Goal: Task Accomplishment & Management: Manage account settings

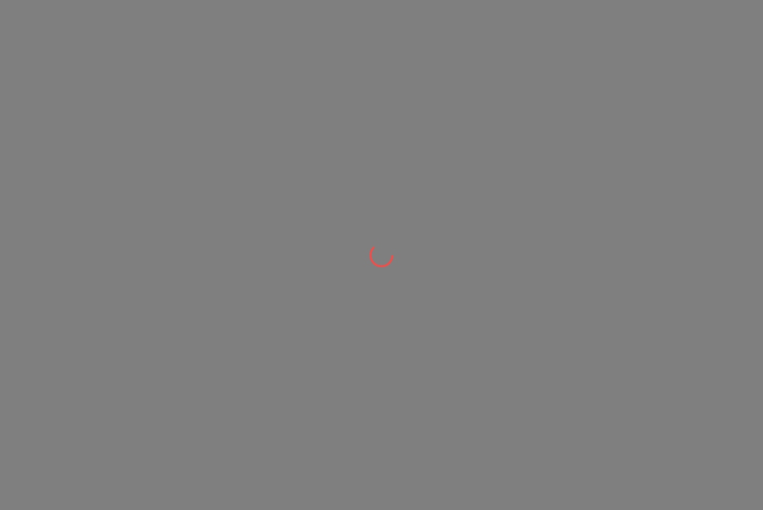
click at [167, 244] on div at bounding box center [381, 255] width 763 height 510
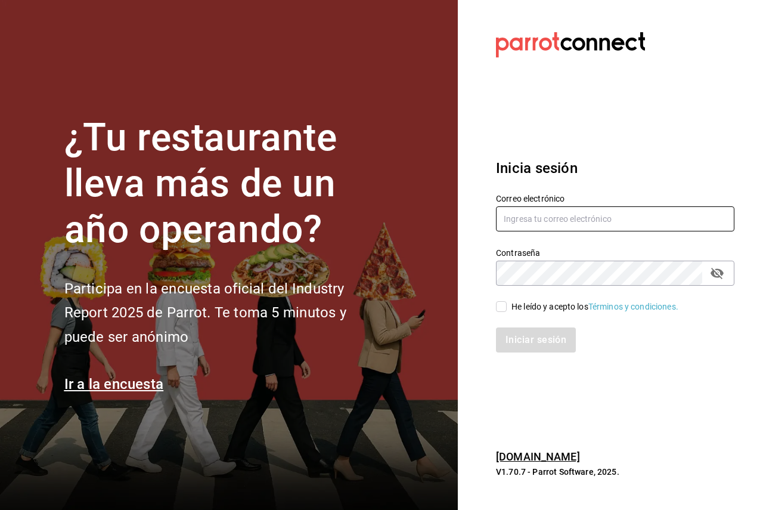
click at [550, 216] on input "text" at bounding box center [615, 218] width 238 height 25
paste input "multiuser@pickup.com"
type input "multiuser@pickup.com"
click at [577, 284] on div "Correo electrónico multiuser@pickup.com Contraseña Contraseña He leído y acepto…" at bounding box center [608, 265] width 253 height 173
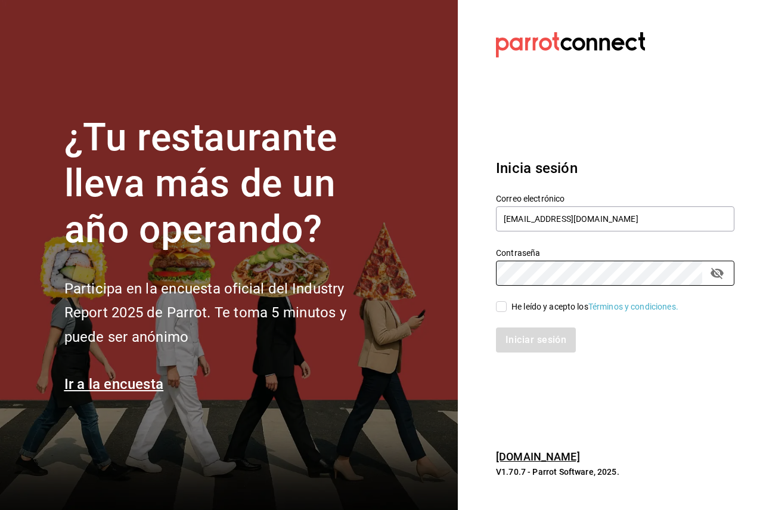
click at [516, 362] on div "Inicia sesión Correo electrónico multiuser@pickup.com Contraseña Contraseña He …" at bounding box center [615, 255] width 238 height 224
click at [523, 305] on div "He leído y acepto los Términos y condiciones." at bounding box center [594, 306] width 167 height 13
click at [507, 305] on input "He leído y acepto los Términos y condiciones." at bounding box center [501, 306] width 11 height 11
checkbox input "true"
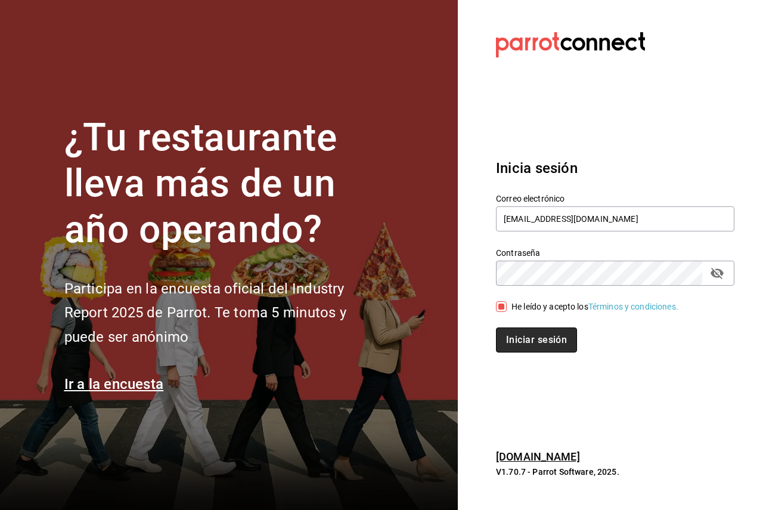
click at [532, 339] on button "Iniciar sesión" at bounding box center [536, 339] width 81 height 25
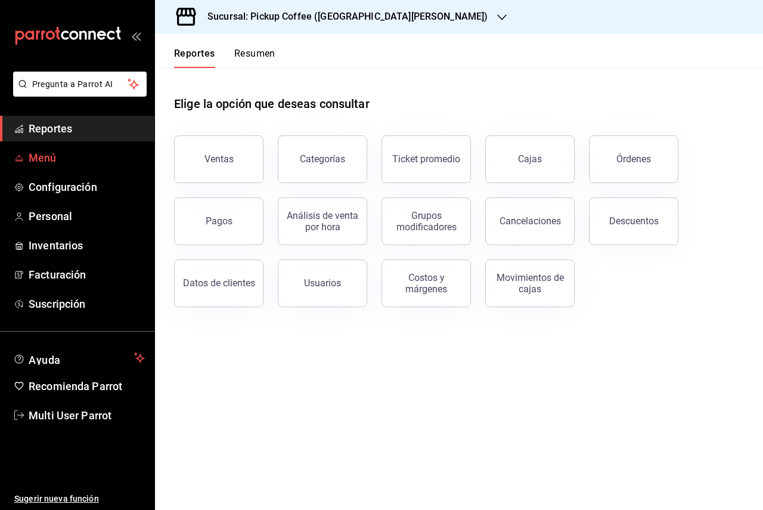
click at [44, 153] on span "Menú" at bounding box center [87, 158] width 116 height 16
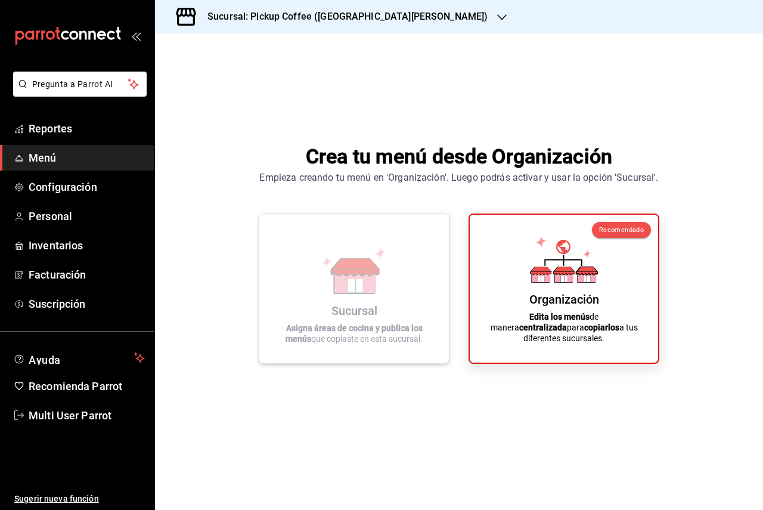
click at [376, 262] on icon at bounding box center [354, 270] width 68 height 46
click at [339, 24] on div "Sucursal: Pickup Coffee (Las Flores)" at bounding box center [338, 16] width 347 height 33
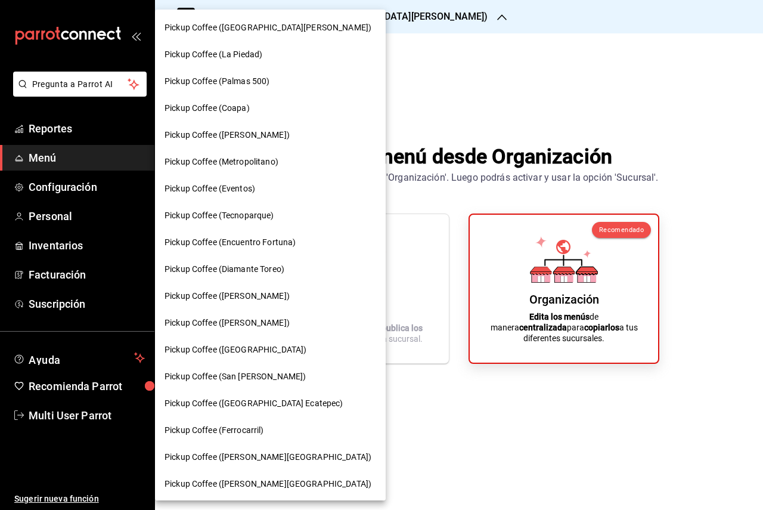
click at [262, 60] on span "Pickup Coffee (La Piedad)" at bounding box center [214, 54] width 98 height 13
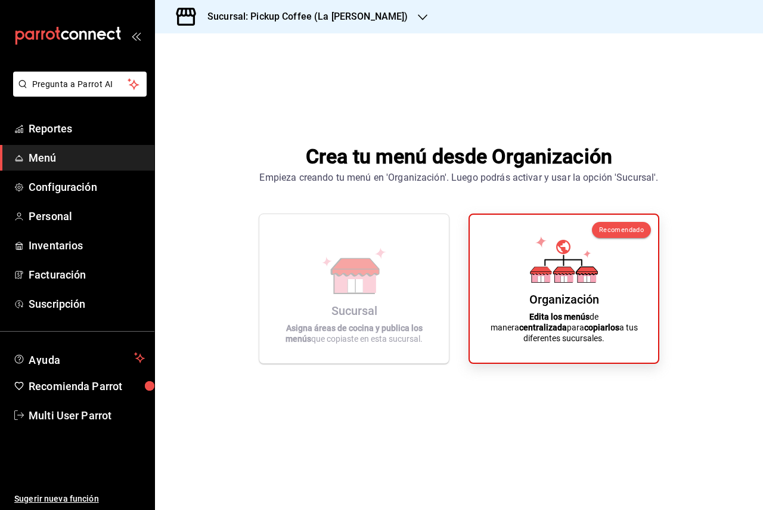
click at [287, 15] on h3 "Sucursal: Pickup Coffee (La Piedad)" at bounding box center [303, 17] width 210 height 14
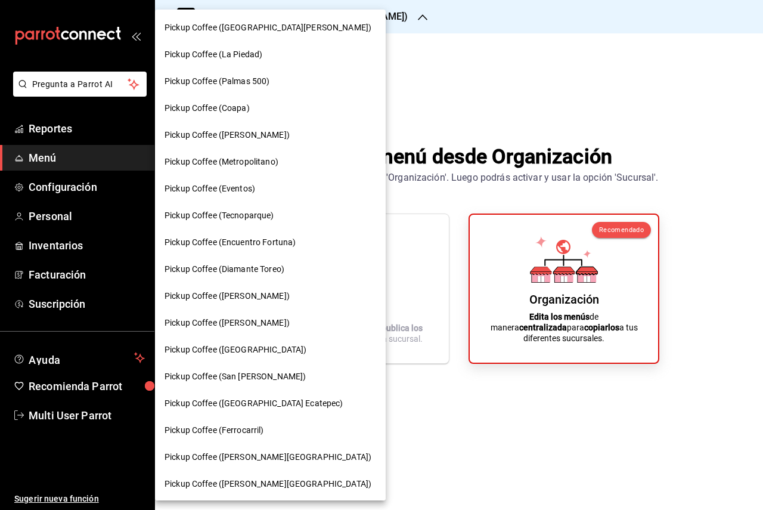
click at [262, 82] on span "Pickup Coffee (Palmas 500)" at bounding box center [217, 81] width 105 height 13
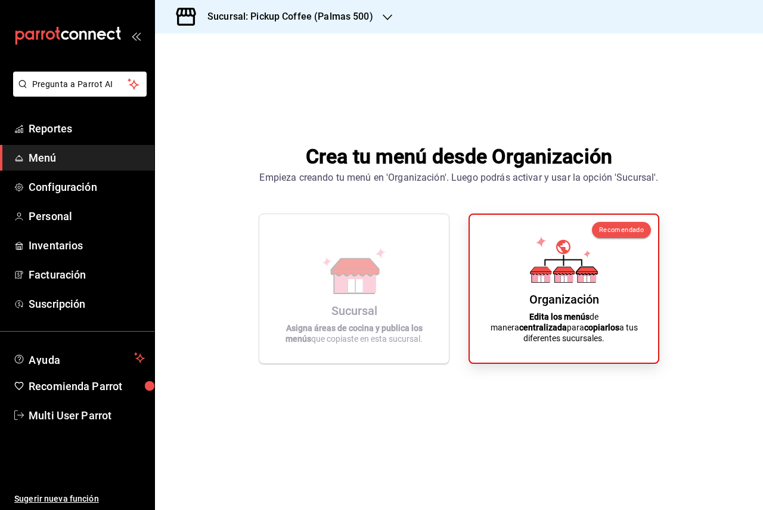
click at [302, 26] on div "Sucursal: Pickup Coffee (Palmas 500)" at bounding box center [281, 16] width 232 height 33
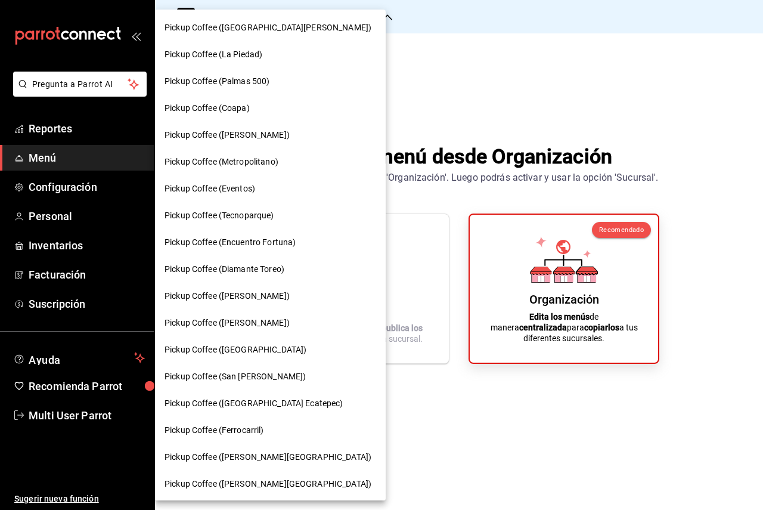
click at [281, 123] on div "Pickup Coffee ([PERSON_NAME])" at bounding box center [270, 135] width 231 height 27
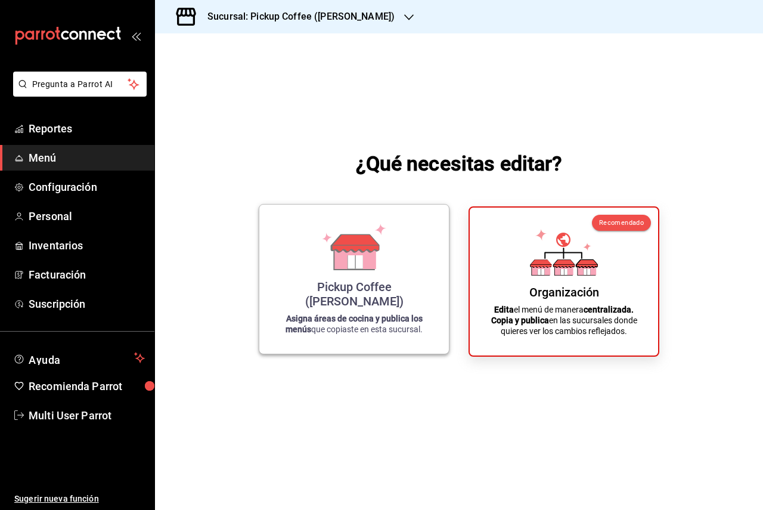
click at [315, 250] on div "Pickup Coffee (Campos Eliseos) Asigna áreas de cocina y publica los menús que c…" at bounding box center [354, 279] width 161 height 130
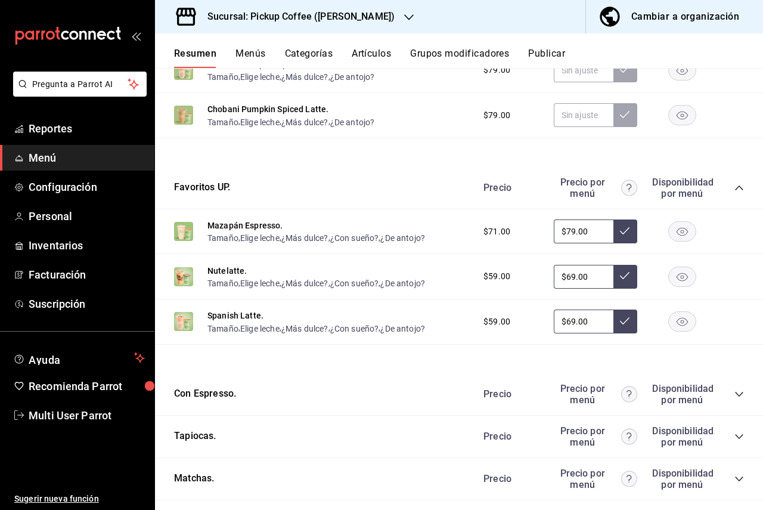
scroll to position [179, 0]
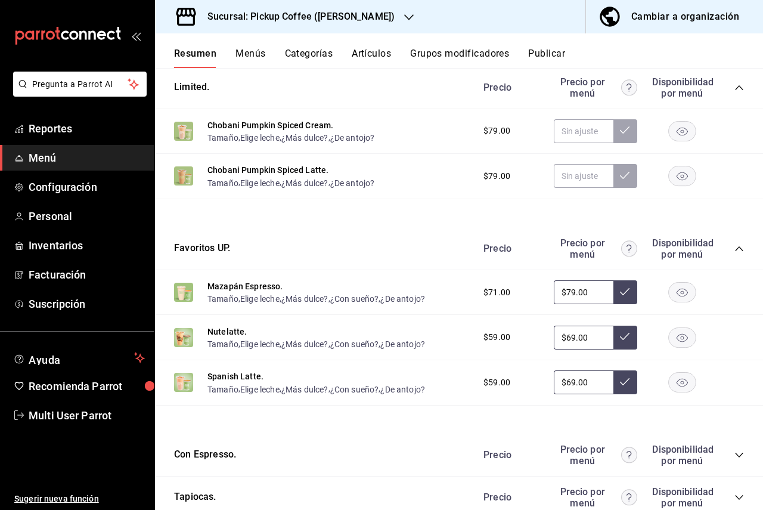
click at [244, 59] on button "Menús" at bounding box center [250, 58] width 30 height 20
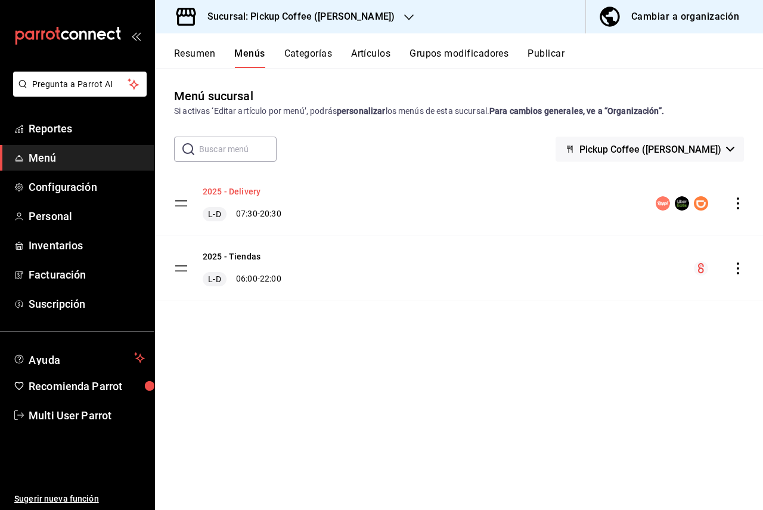
click at [224, 188] on button "2025 - Delivery" at bounding box center [232, 191] width 58 height 12
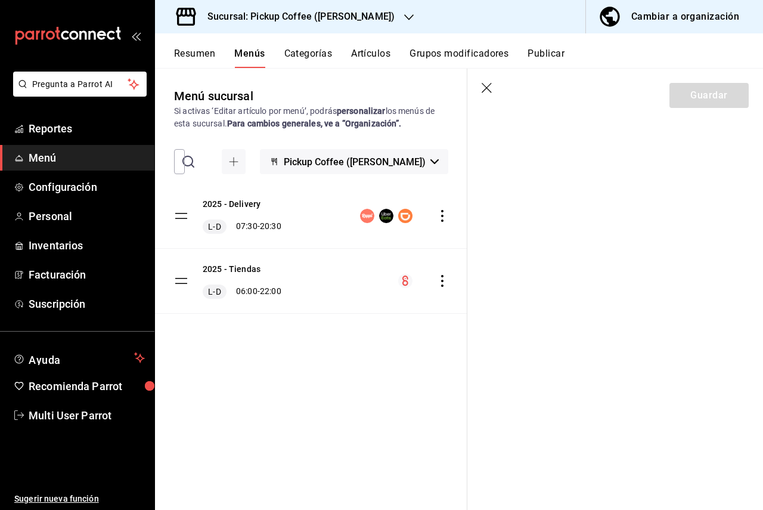
click at [484, 88] on icon "button" at bounding box center [488, 89] width 12 height 12
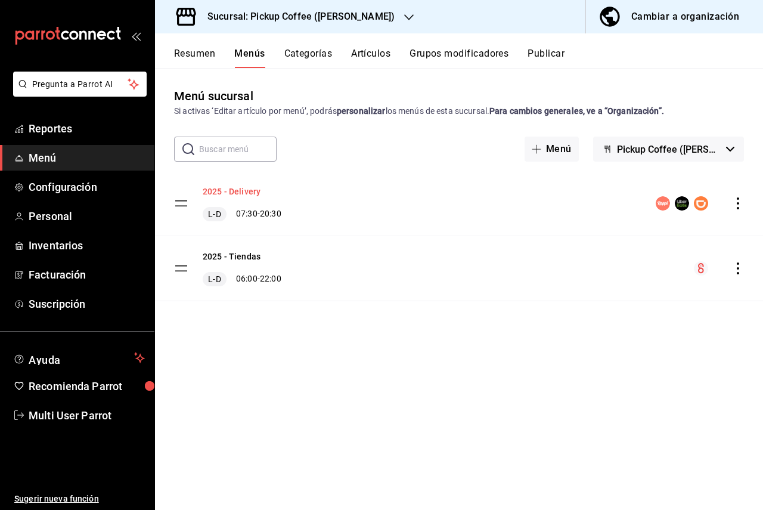
click at [247, 196] on button "2025 - Delivery" at bounding box center [232, 191] width 58 height 12
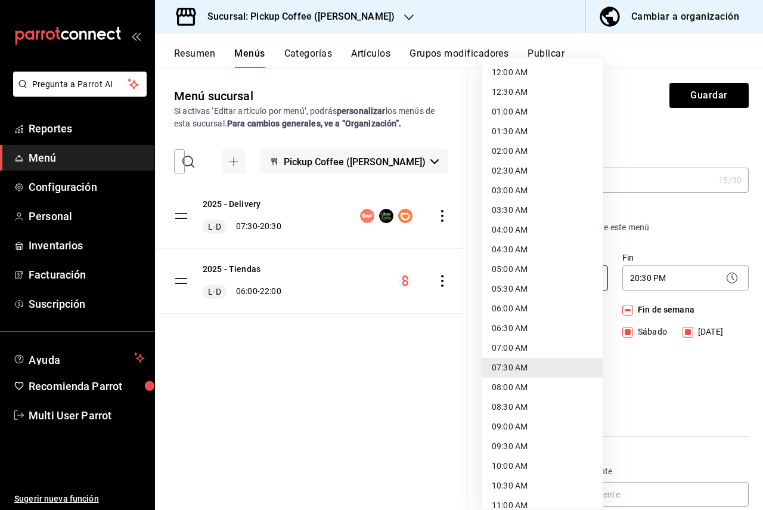
click at [548, 271] on body "Pregunta a Parrot AI Reportes Menú Configuración Personal Inventarios Facturaci…" at bounding box center [381, 255] width 763 height 510
click at [687, 212] on div at bounding box center [381, 255] width 763 height 510
click at [544, 286] on body "Pregunta a Parrot AI Reportes Menú Configuración Personal Inventarios Facturaci…" at bounding box center [381, 255] width 763 height 510
click at [377, 13] on div at bounding box center [381, 255] width 763 height 510
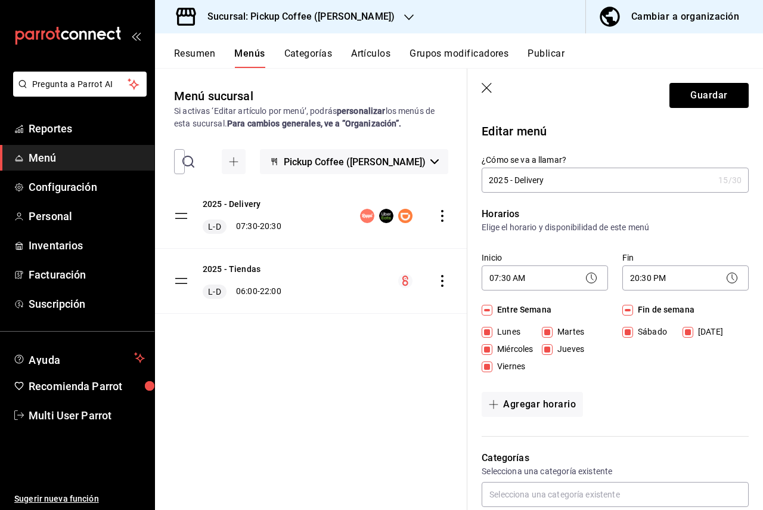
click at [377, 13] on h3 "Sucursal: Pickup Coffee ([PERSON_NAME])" at bounding box center [296, 17] width 197 height 14
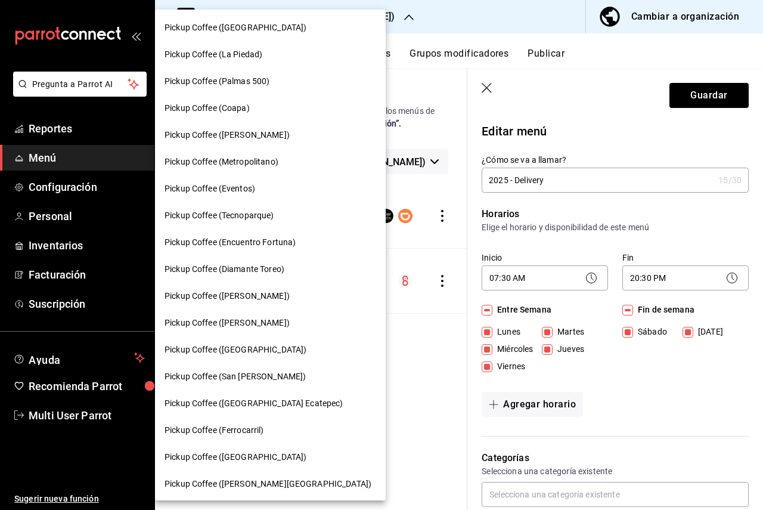
click at [258, 145] on div "Pickup Coffee ([PERSON_NAME])" at bounding box center [270, 135] width 231 height 27
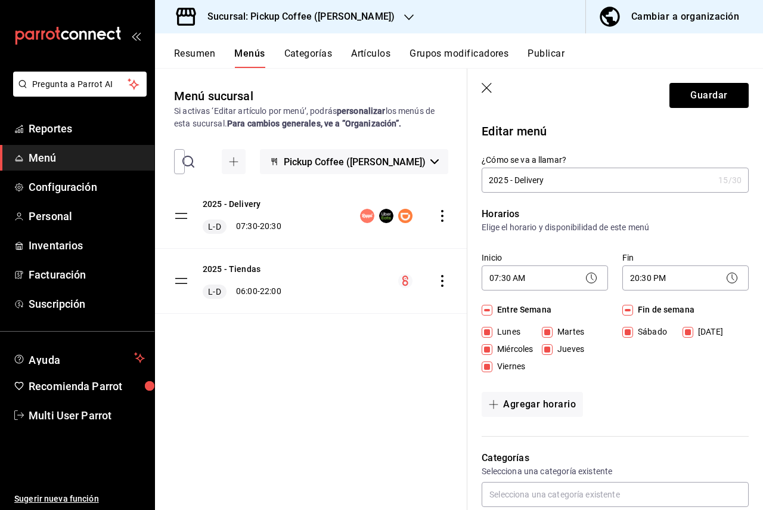
click at [289, 14] on h3 "Sucursal: Pickup Coffee ([PERSON_NAME])" at bounding box center [296, 17] width 197 height 14
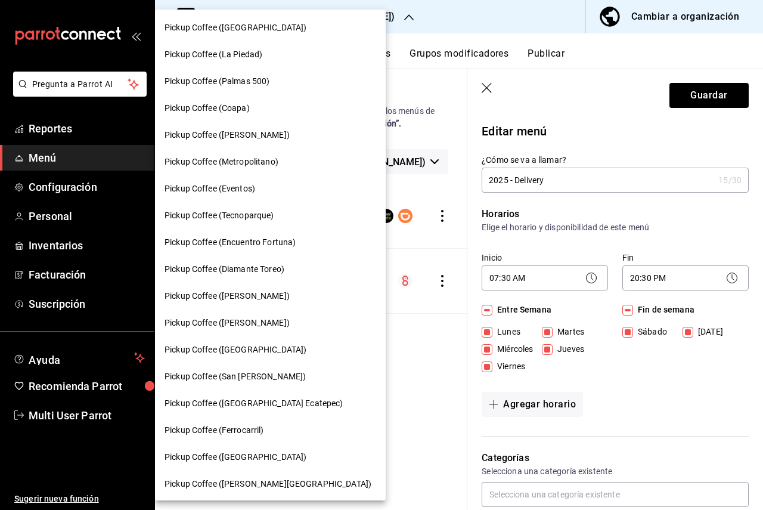
click at [281, 60] on div "Pickup Coffee (La Piedad)" at bounding box center [271, 54] width 212 height 13
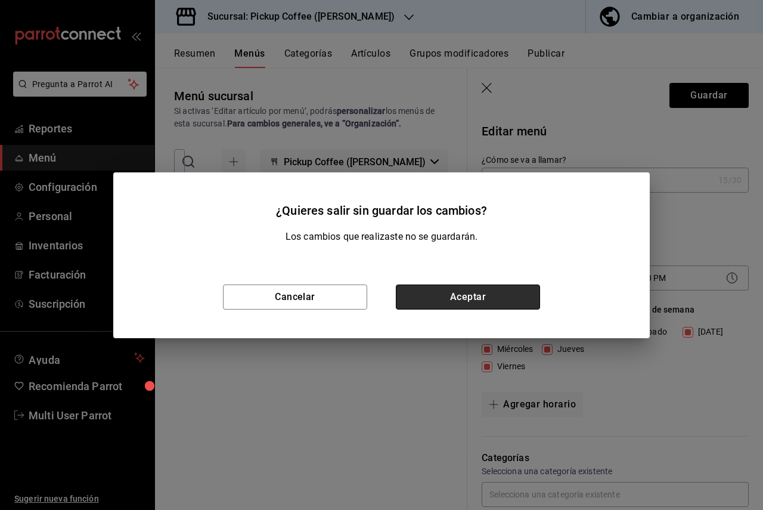
click at [448, 296] on button "Aceptar" at bounding box center [468, 296] width 144 height 25
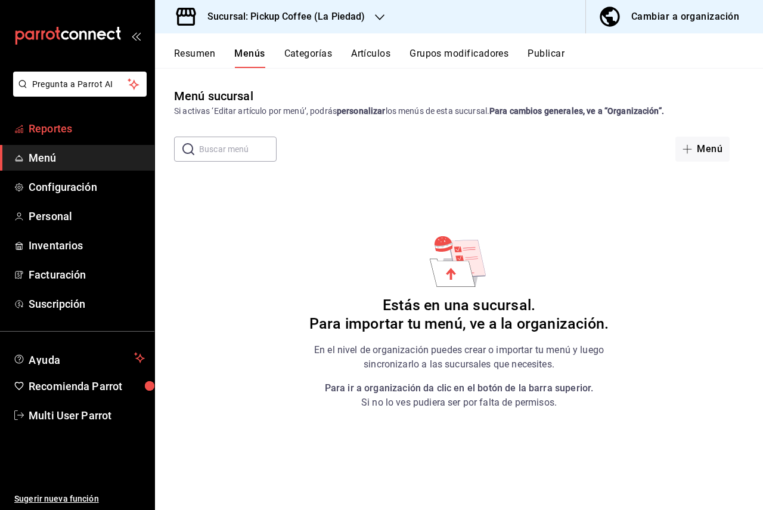
click at [48, 129] on span "Reportes" at bounding box center [87, 128] width 116 height 16
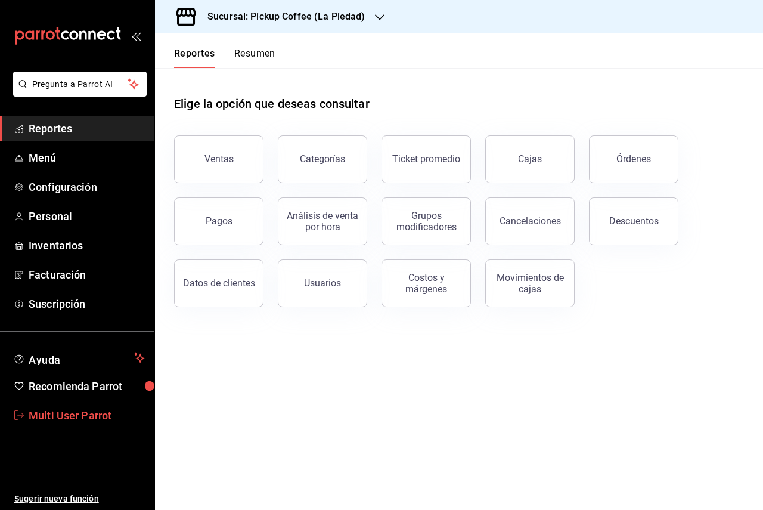
click at [126, 417] on span "Multi User Parrot" at bounding box center [87, 415] width 116 height 16
